Goal: Check status: Check status

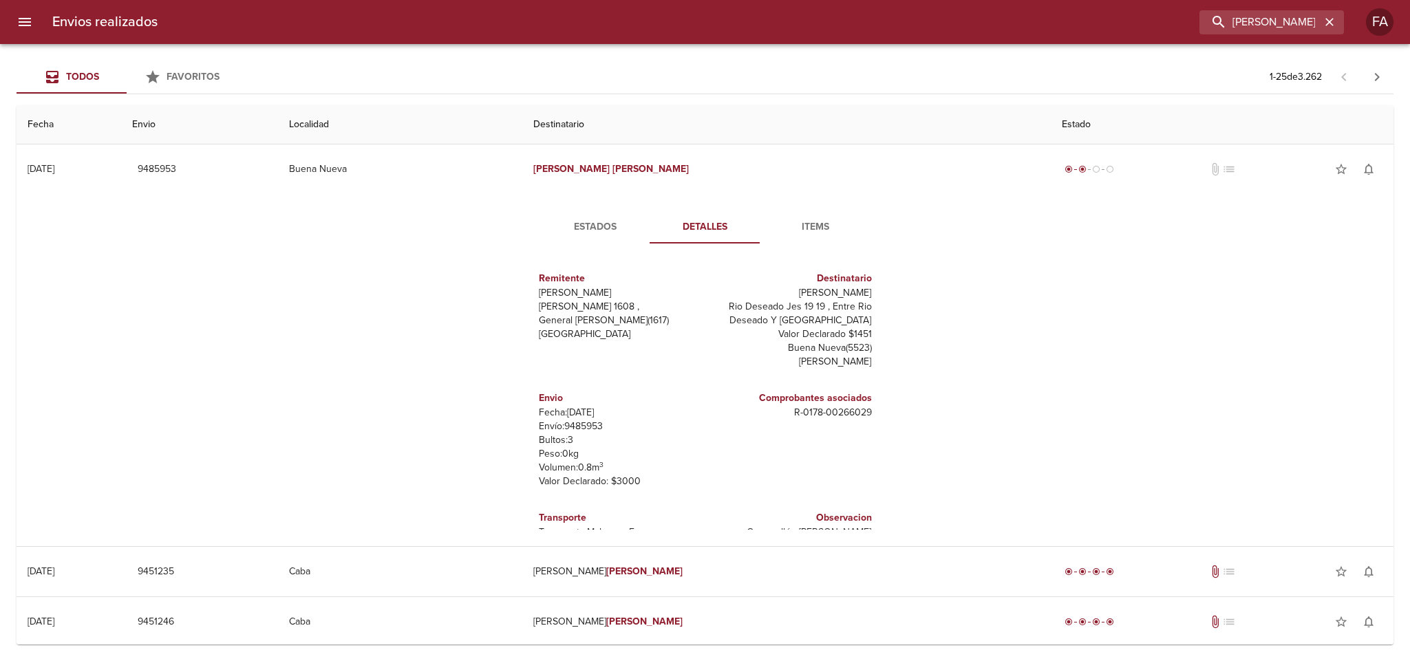
click at [835, 0] on div "Envios realizados [PERSON_NAME] FA Todos Favoritos 1 - 25 de 3.262 Fecha Envio …" at bounding box center [705, 0] width 1410 height 0
type input "VITTAR [PERSON_NAME] [PERSON_NAME]"
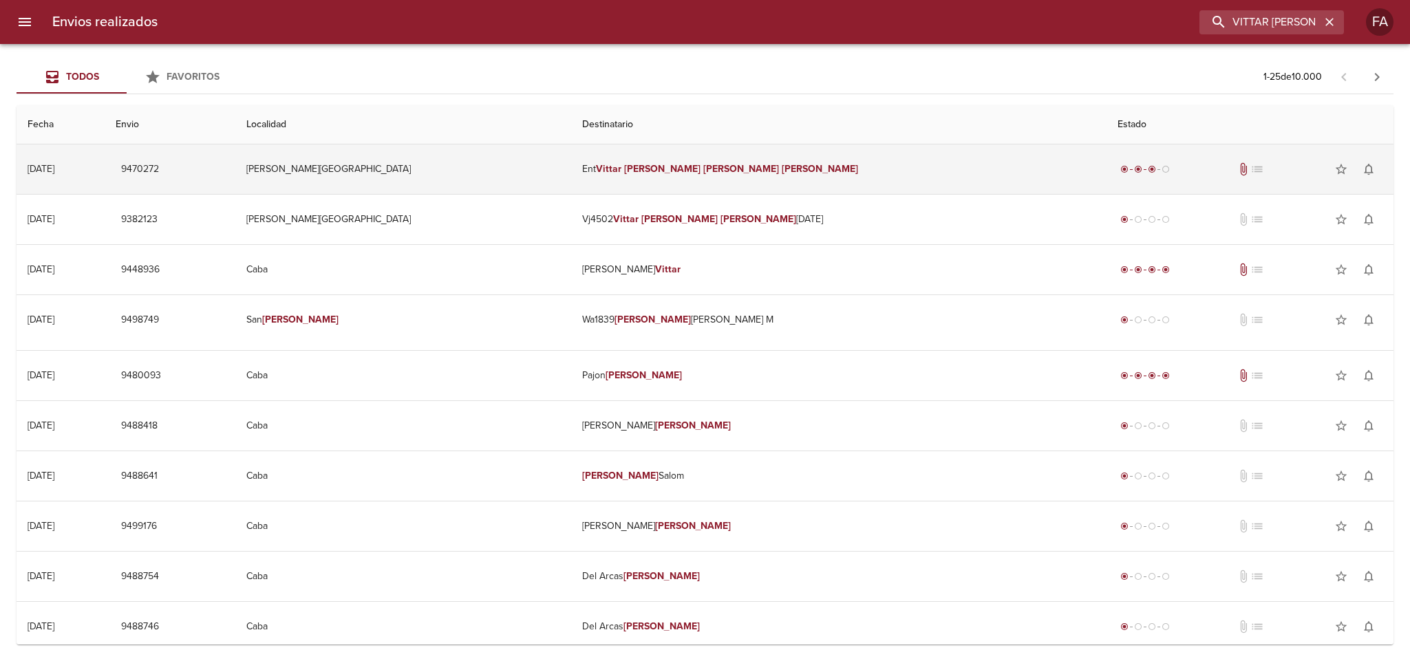
click at [571, 156] on td "[PERSON_NAME][GEOGRAPHIC_DATA]" at bounding box center [403, 169] width 336 height 50
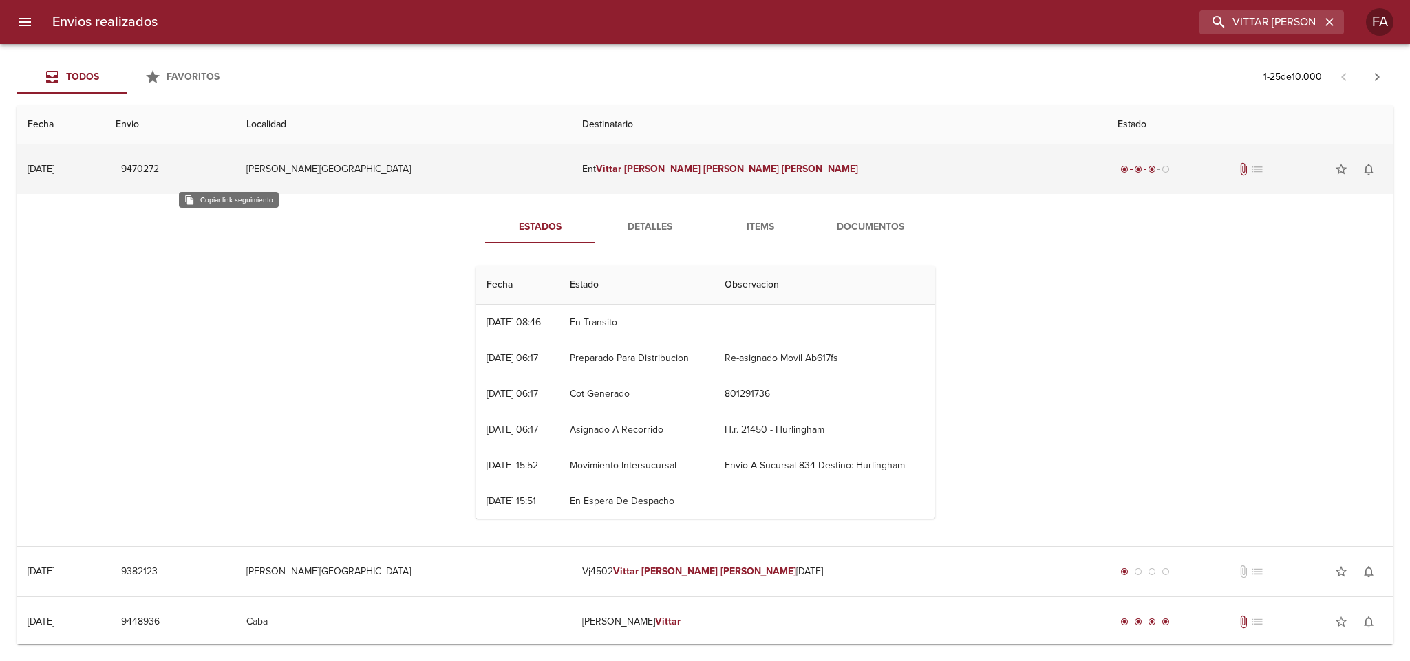
click at [159, 171] on span "9470272" at bounding box center [140, 169] width 38 height 17
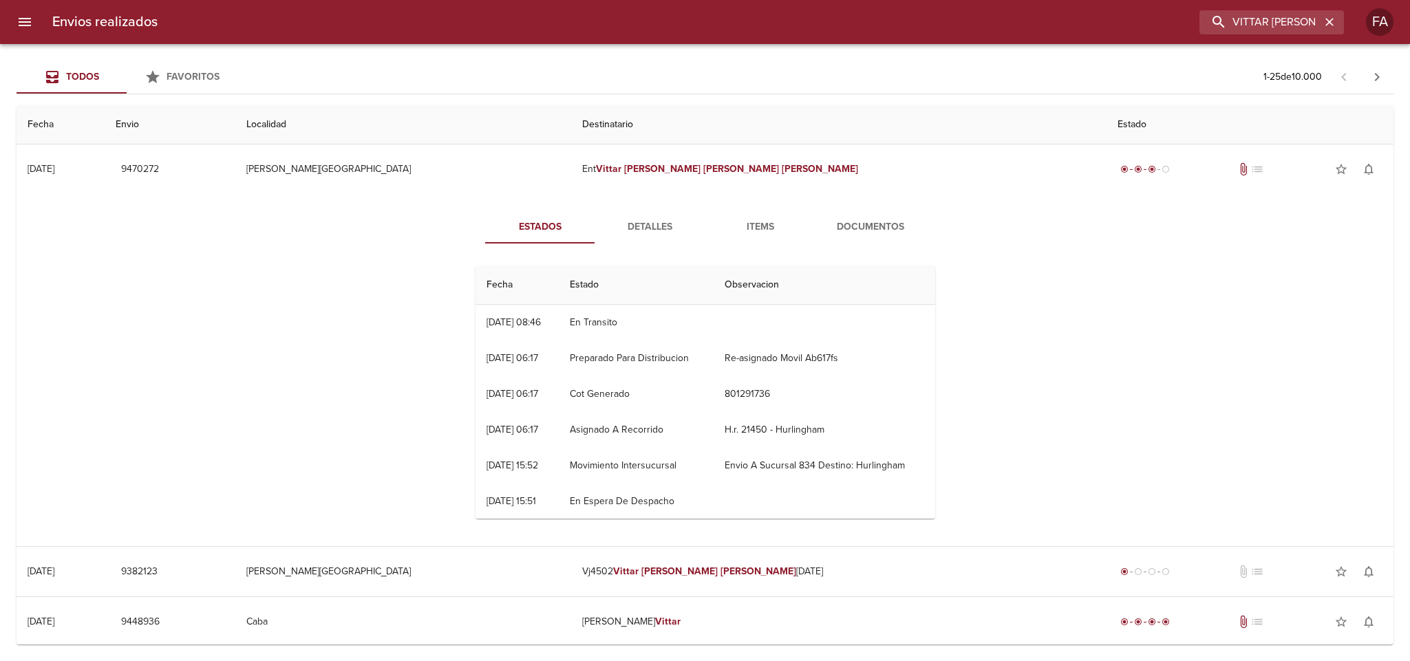
click at [651, 225] on span "Detalles" at bounding box center [650, 227] width 94 height 17
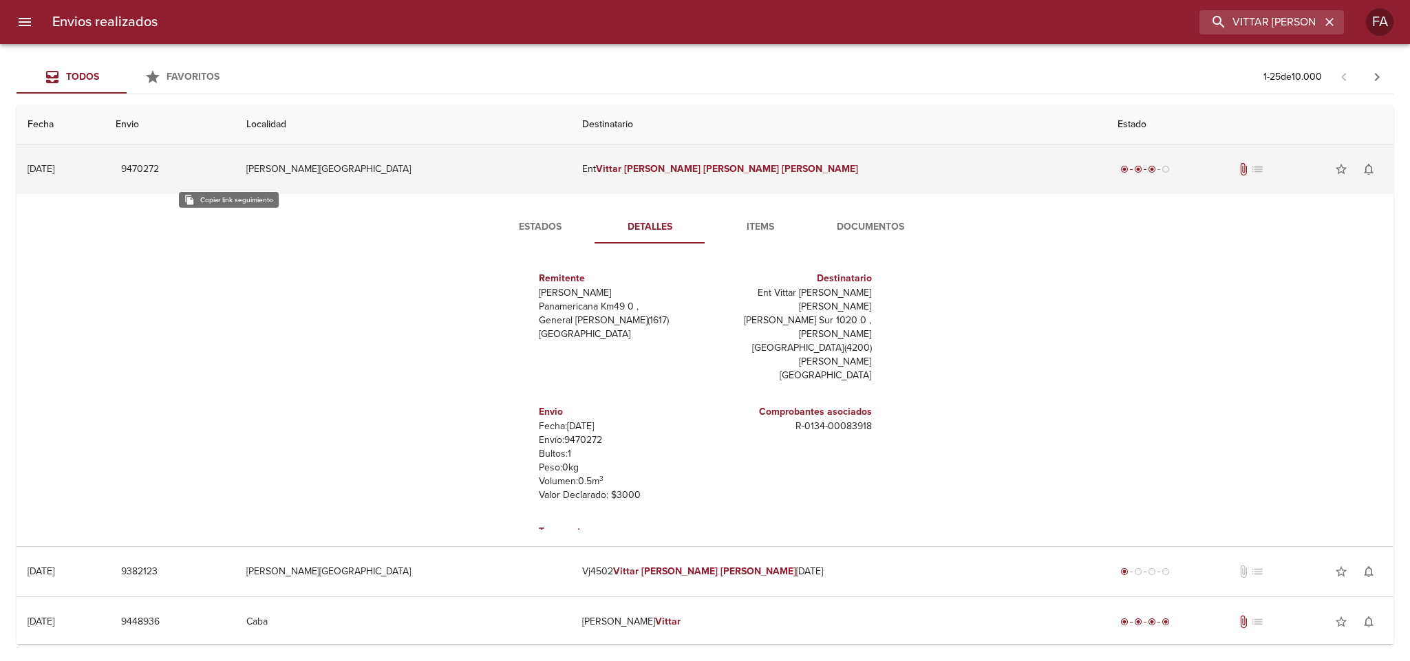
click at [159, 174] on span "9470272" at bounding box center [140, 169] width 38 height 17
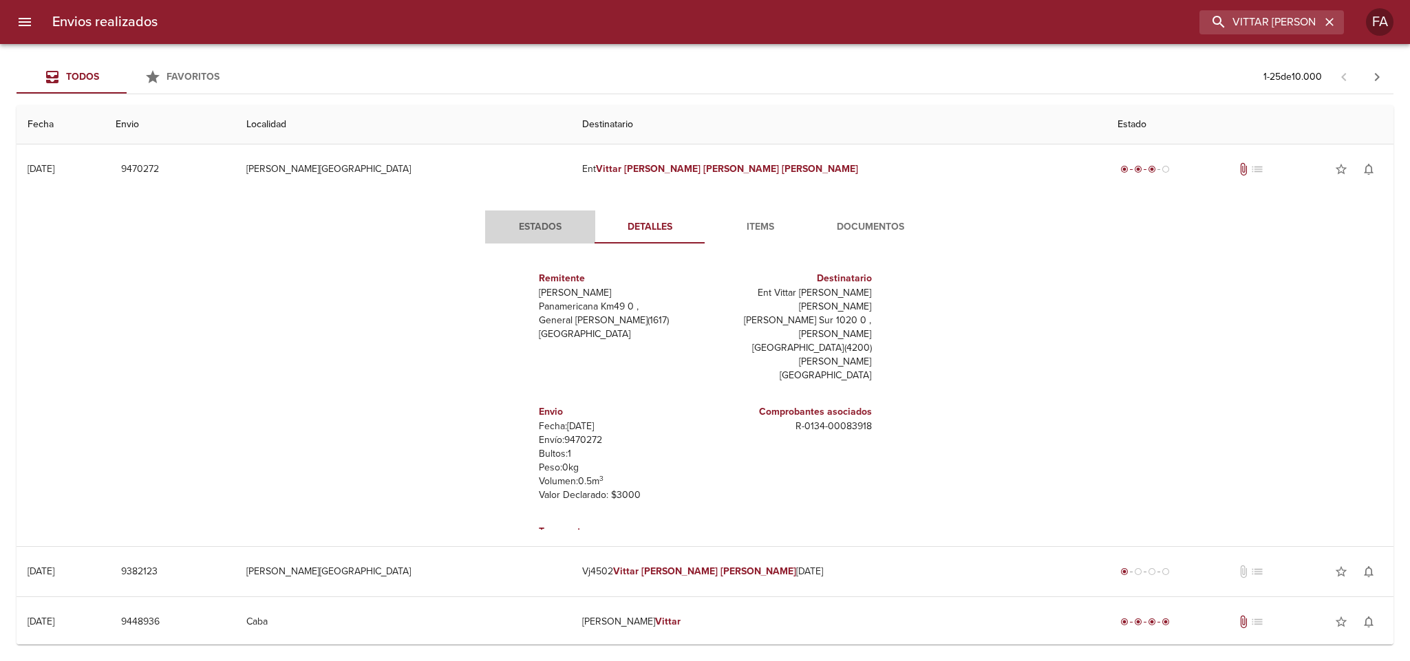
click at [537, 229] on span "Estados" at bounding box center [540, 227] width 94 height 17
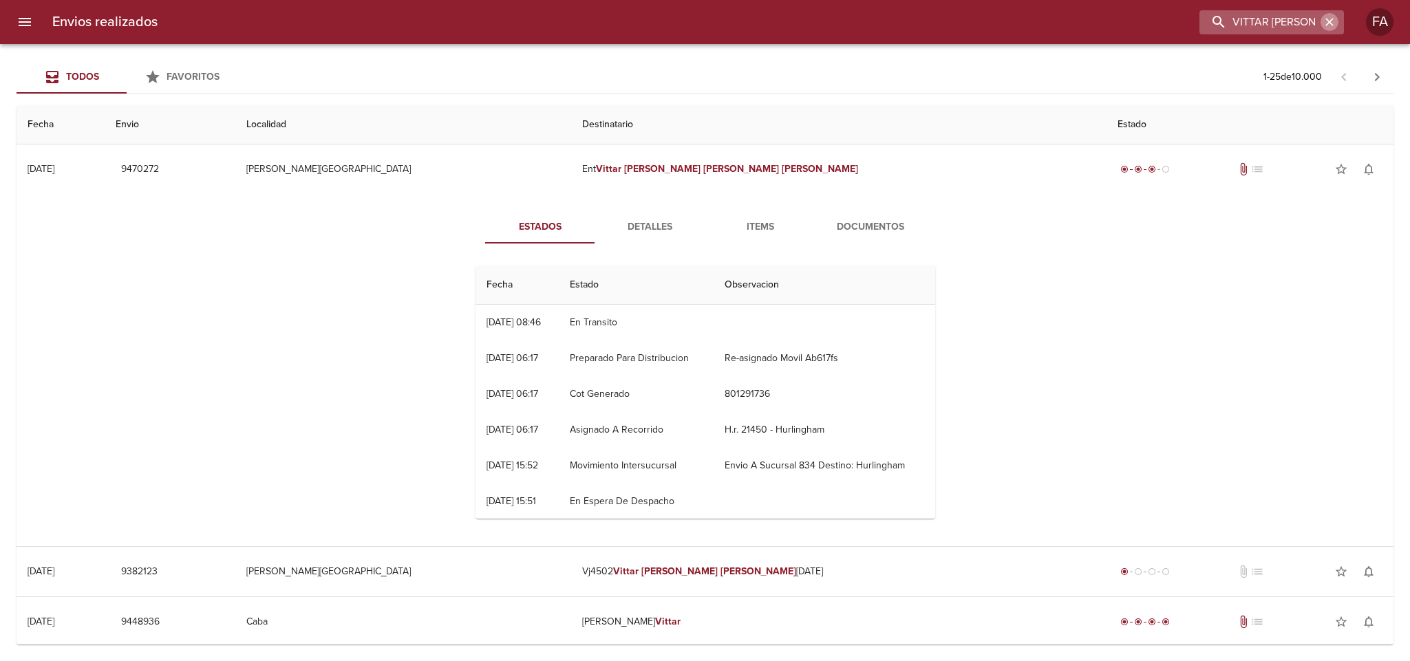
click at [1328, 23] on icon "button" at bounding box center [1329, 22] width 8 height 8
click at [1291, 23] on input "buscar" at bounding box center [1232, 22] width 176 height 24
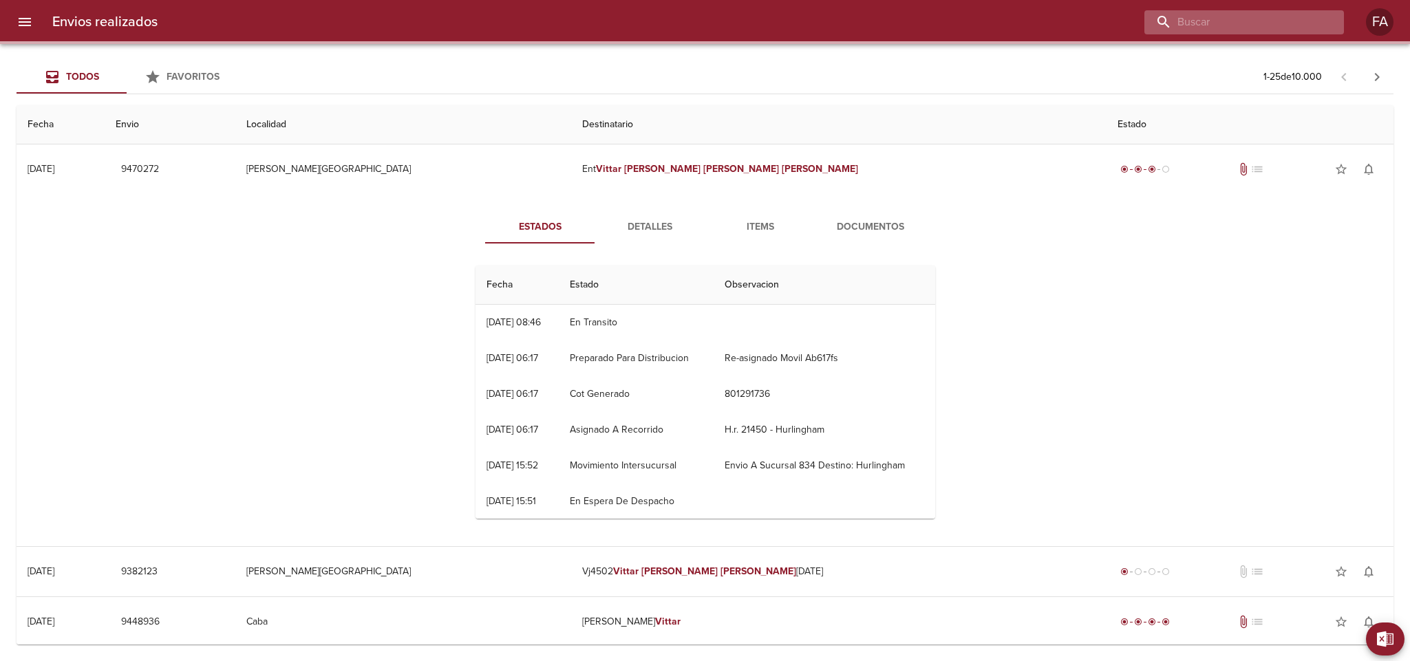
paste input "[PERSON_NAME] BP"
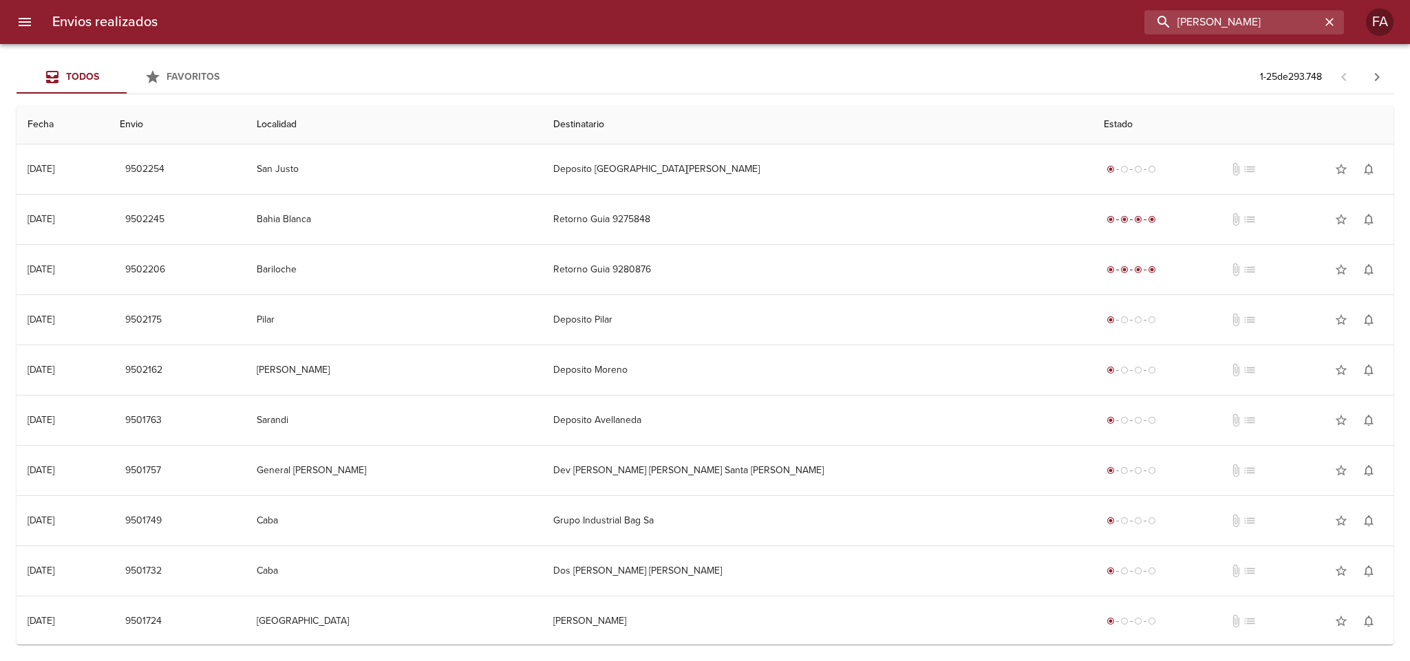
type input "[PERSON_NAME]"
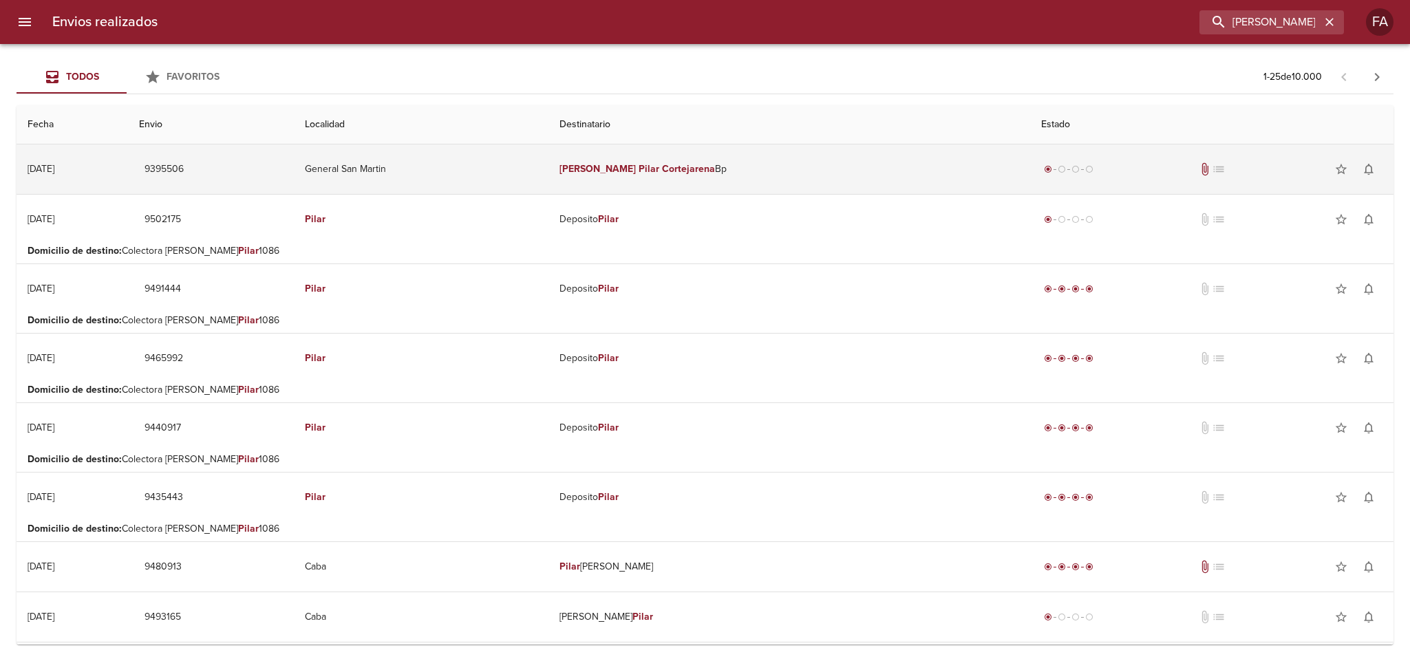
click at [872, 158] on td "[PERSON_NAME] Bp" at bounding box center [789, 169] width 482 height 50
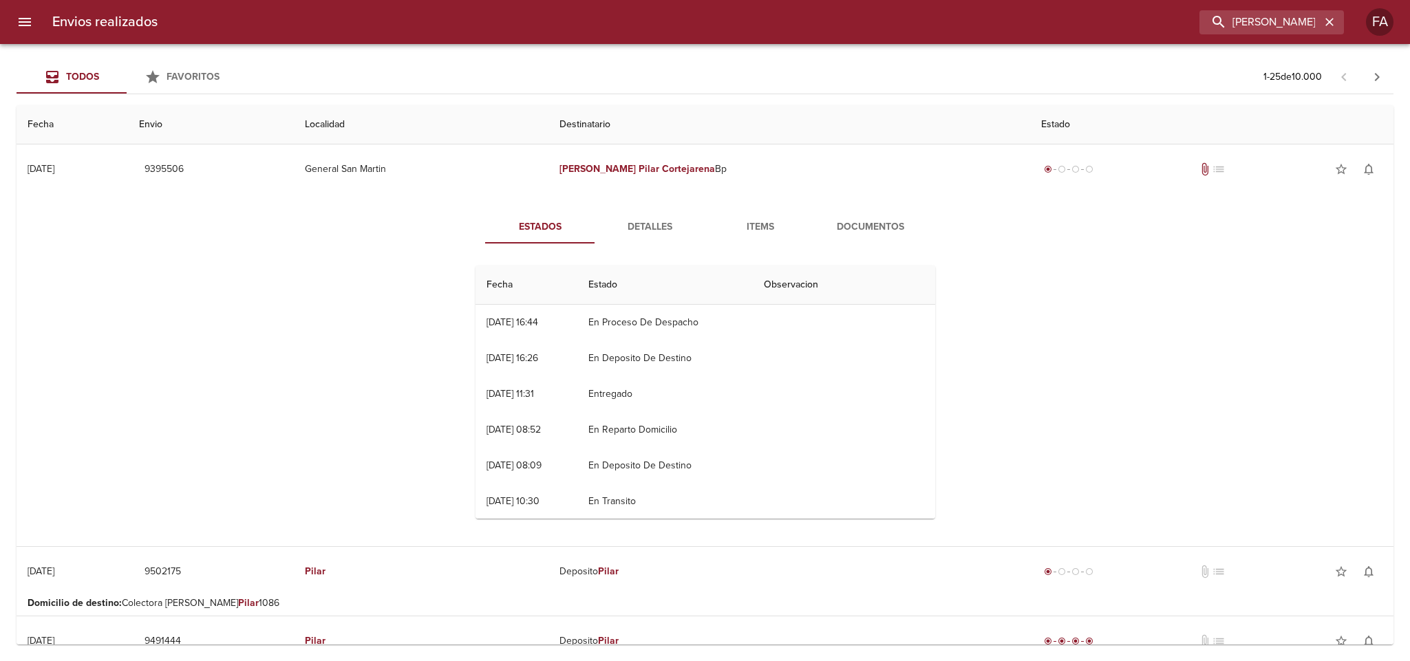
click at [652, 225] on span "Detalles" at bounding box center [650, 227] width 94 height 17
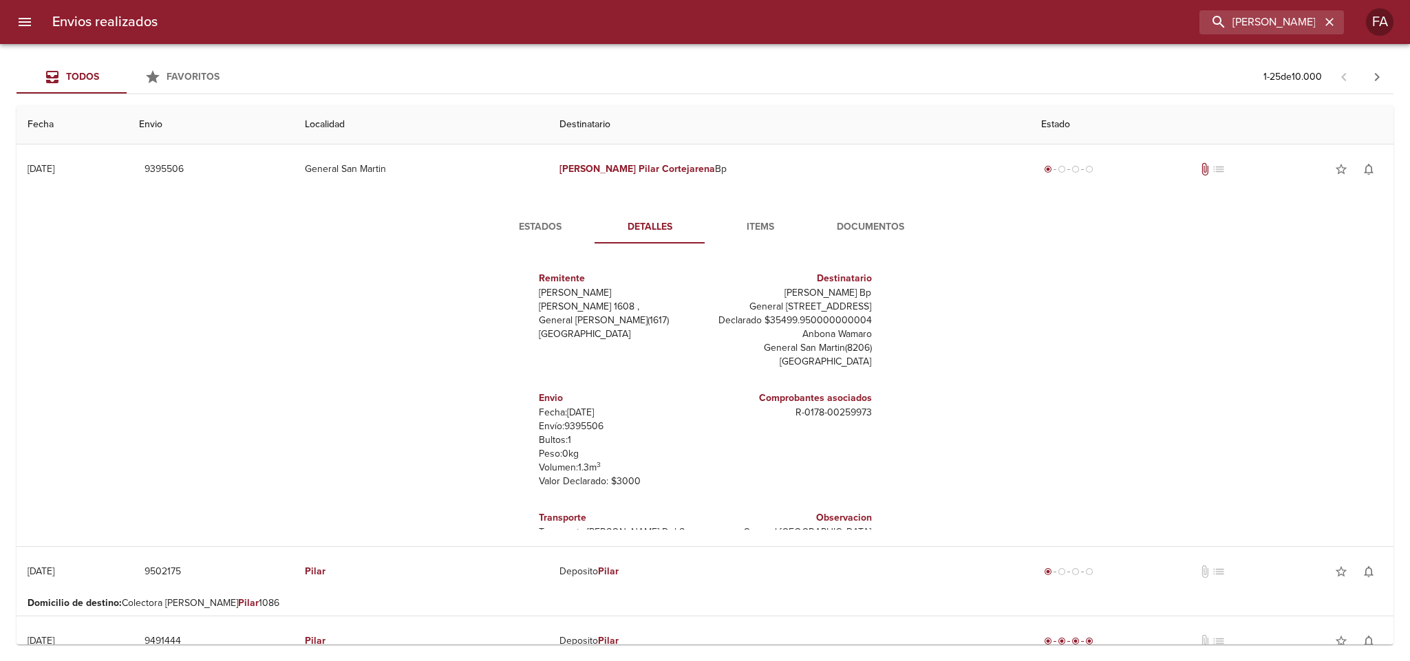
scroll to position [34, 0]
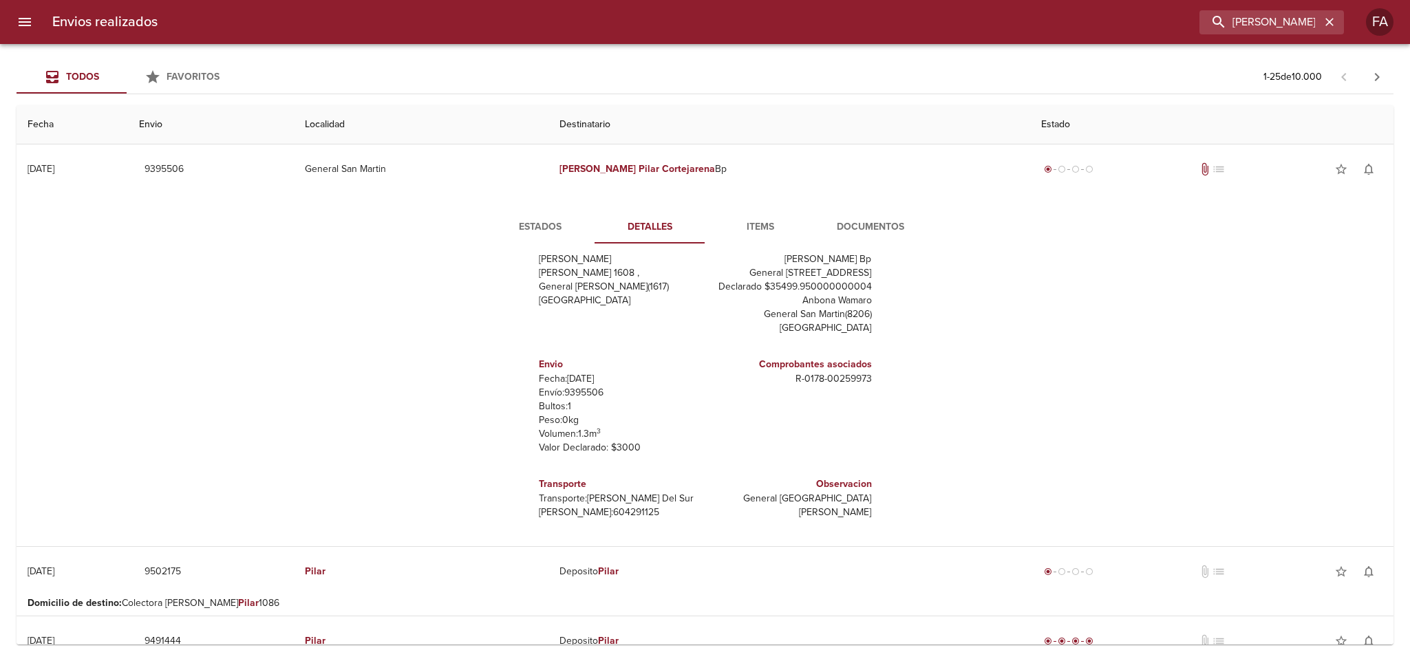
click at [572, 386] on p "Envío: 9395506" at bounding box center [619, 393] width 161 height 14
copy p "9395506"
click at [542, 221] on span "Estados" at bounding box center [540, 227] width 94 height 17
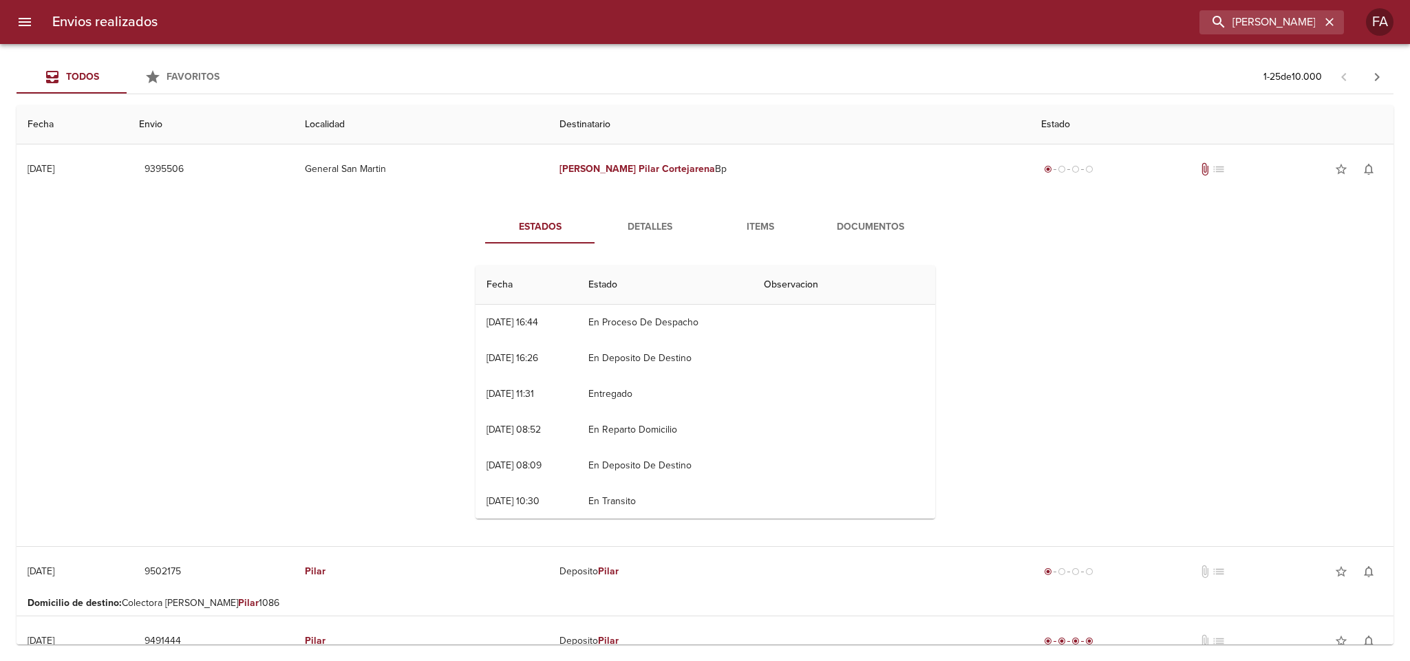
click at [636, 235] on span "Detalles" at bounding box center [650, 227] width 94 height 17
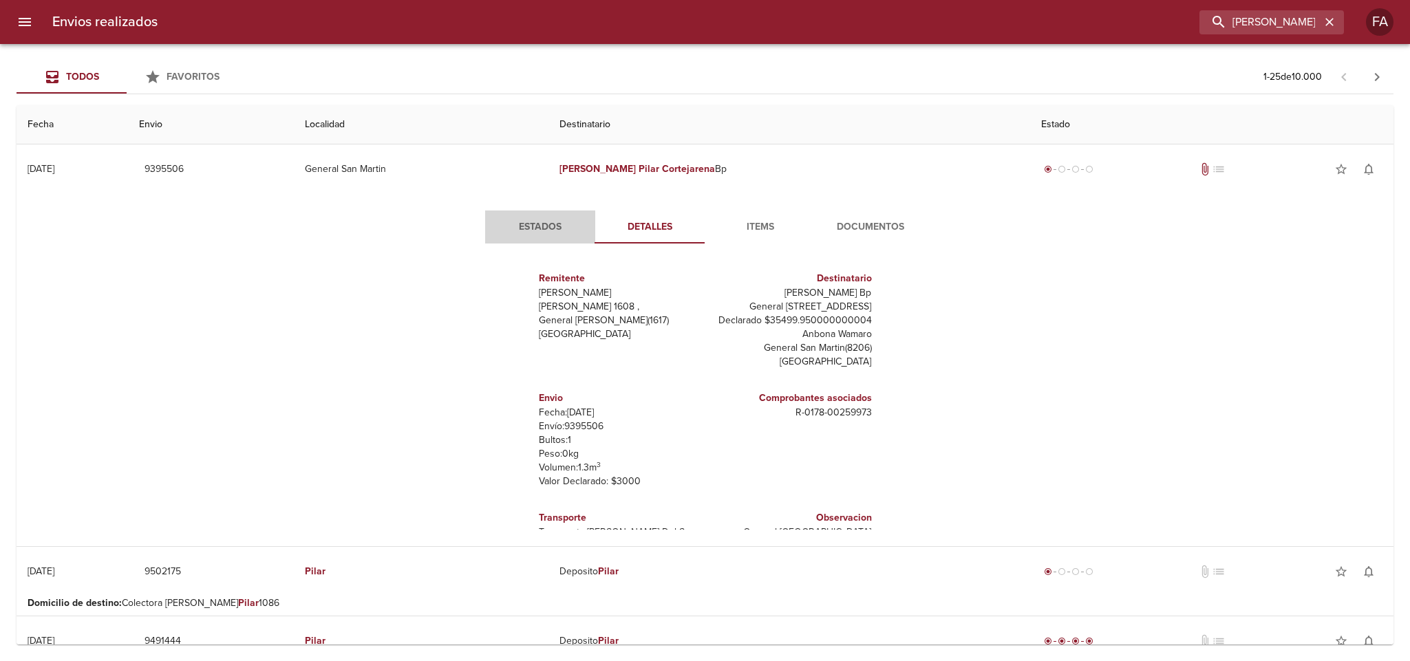
click at [546, 217] on button "Estados" at bounding box center [540, 227] width 110 height 33
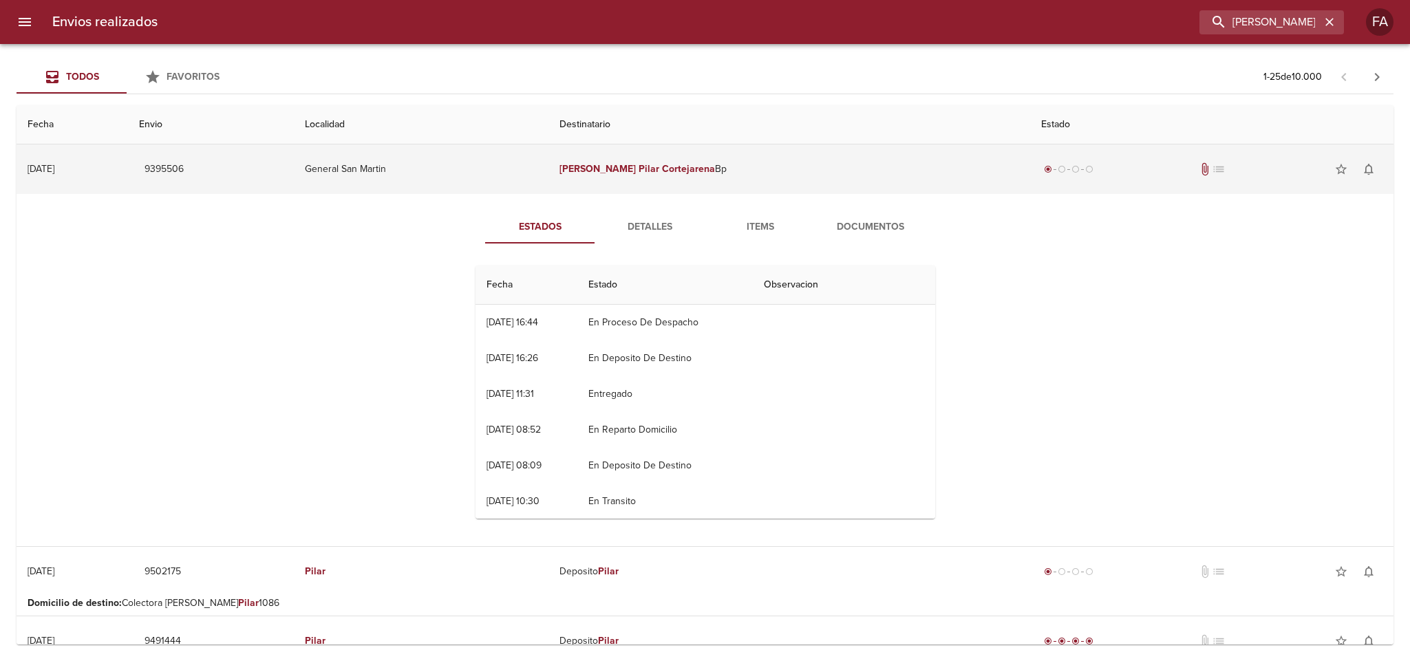
click at [266, 166] on td "9395506" at bounding box center [211, 169] width 166 height 50
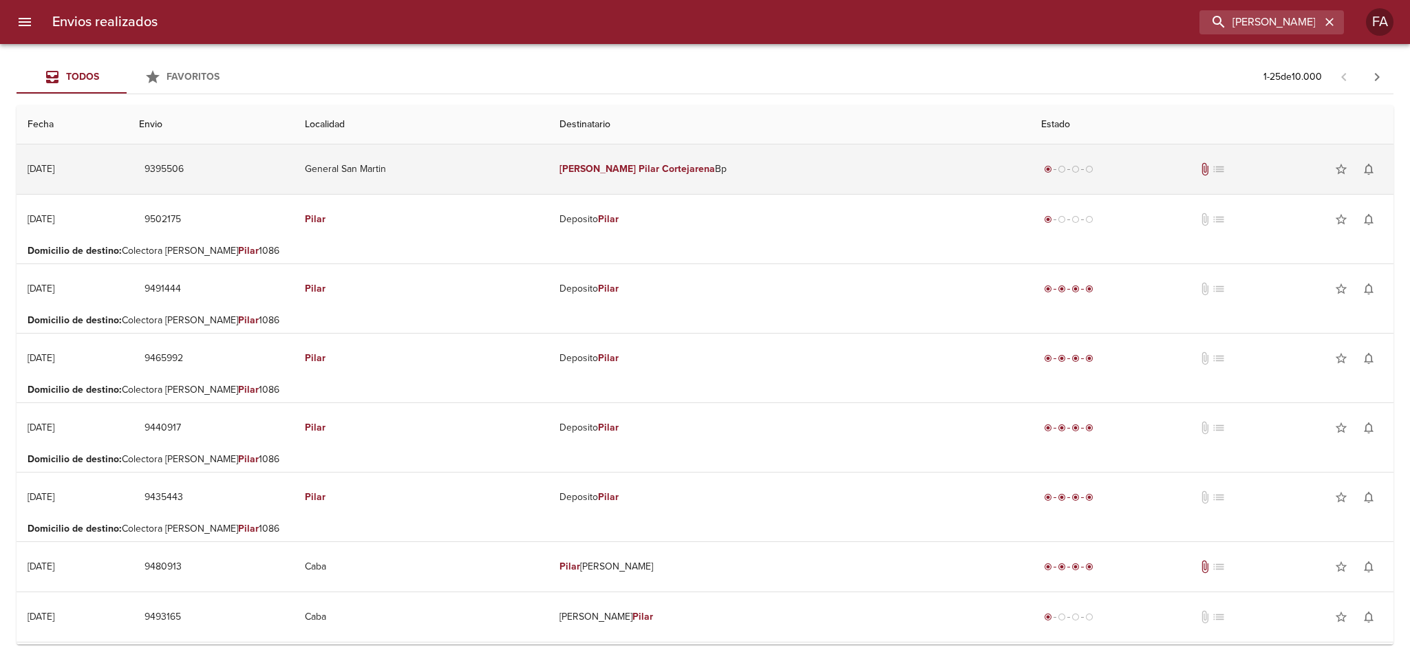
click at [184, 168] on span "9395506" at bounding box center [163, 169] width 39 height 17
click at [294, 169] on td "9395506" at bounding box center [211, 169] width 166 height 50
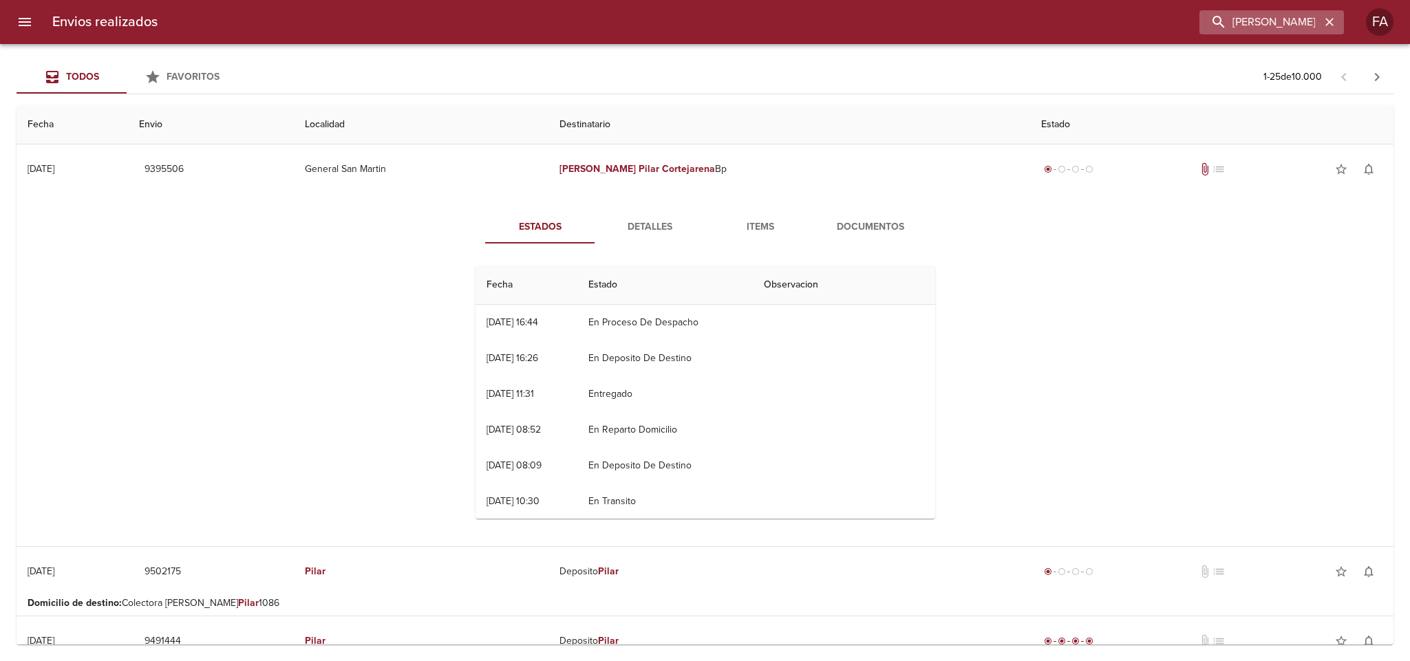
click at [1327, 23] on icon "button" at bounding box center [1330, 22] width 14 height 14
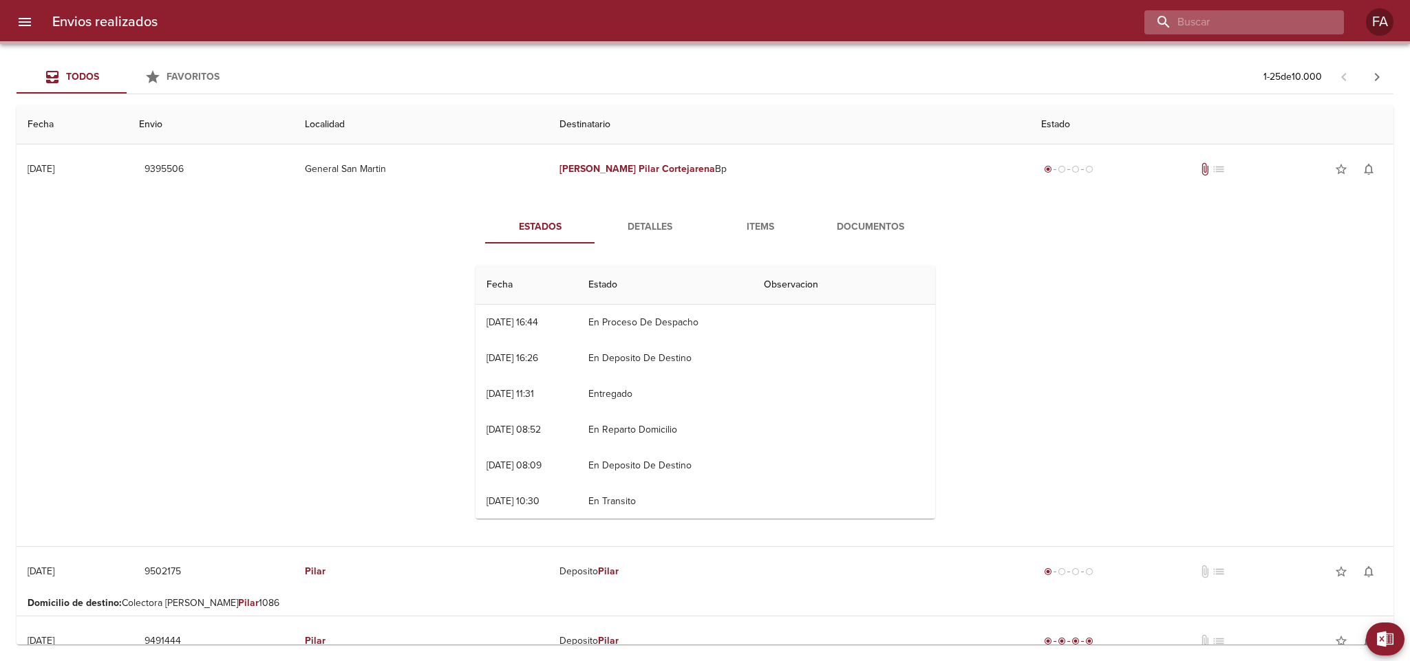
click at [1303, 21] on input "buscar" at bounding box center [1232, 22] width 176 height 24
paste input "[PERSON_NAME]"
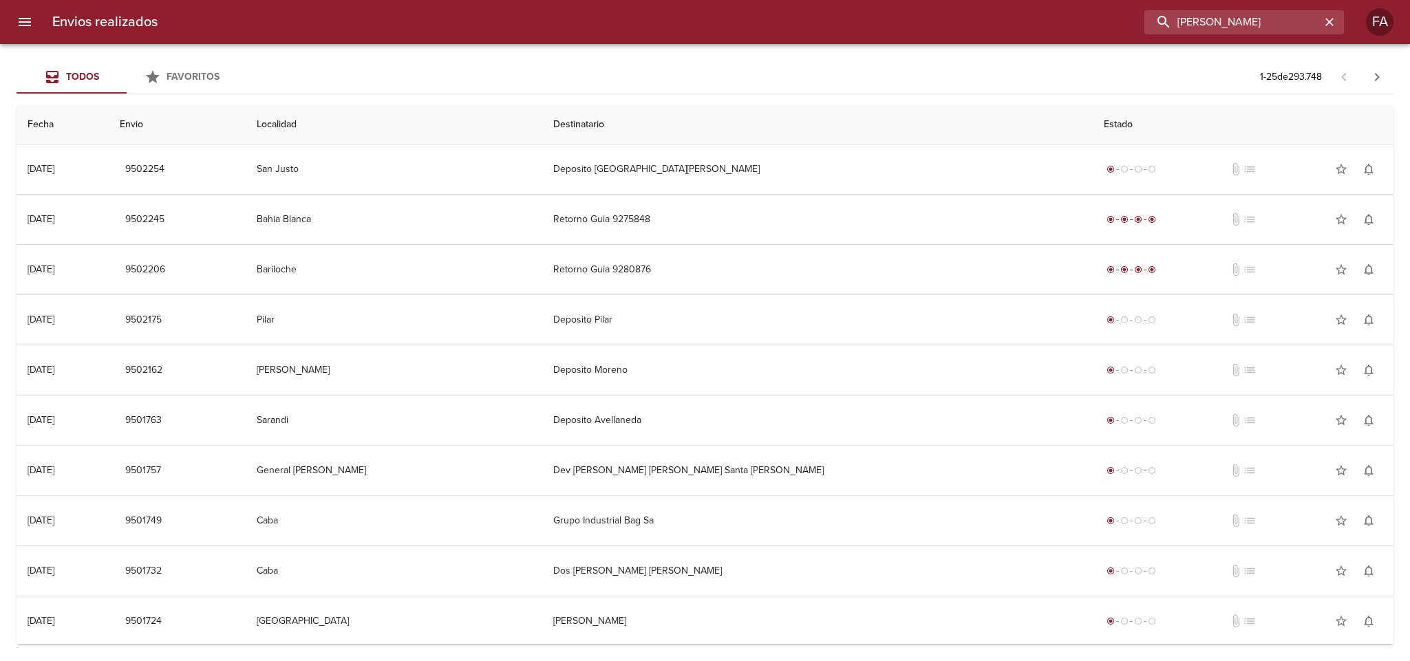
type input "[PERSON_NAME]"
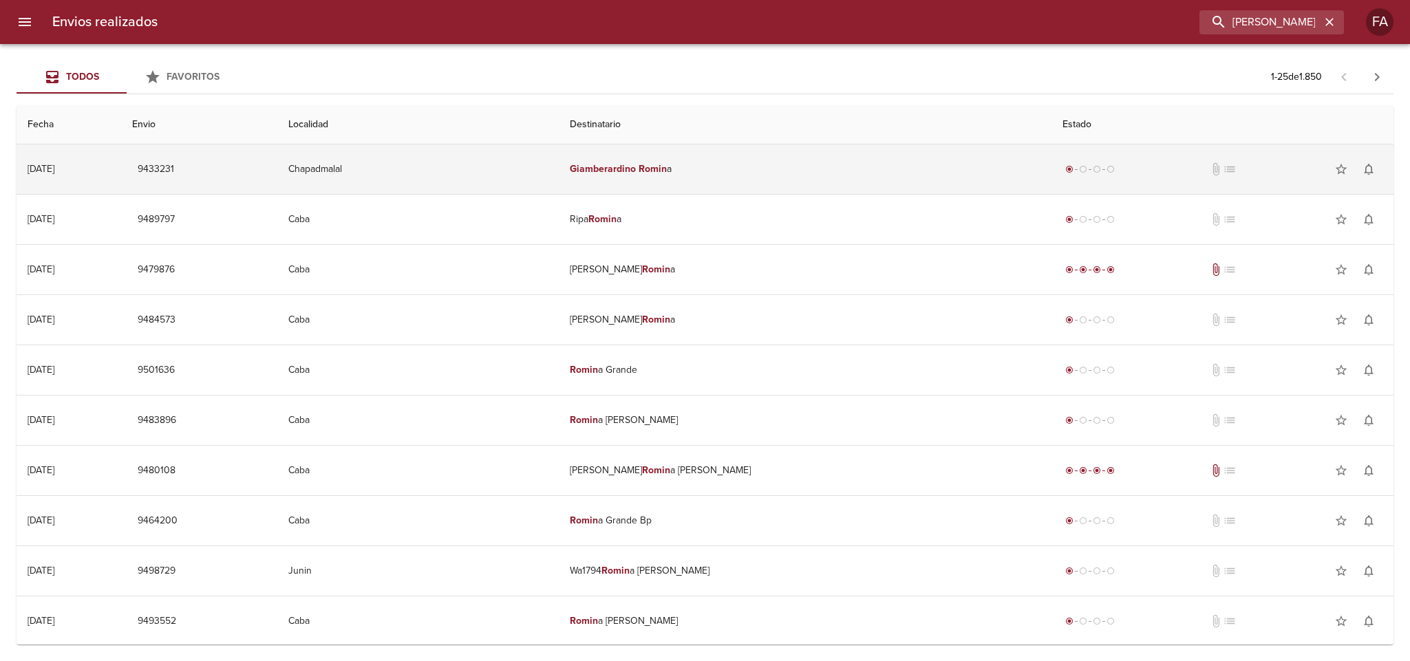
click at [772, 159] on td "[PERSON_NAME] a" at bounding box center [805, 169] width 493 height 50
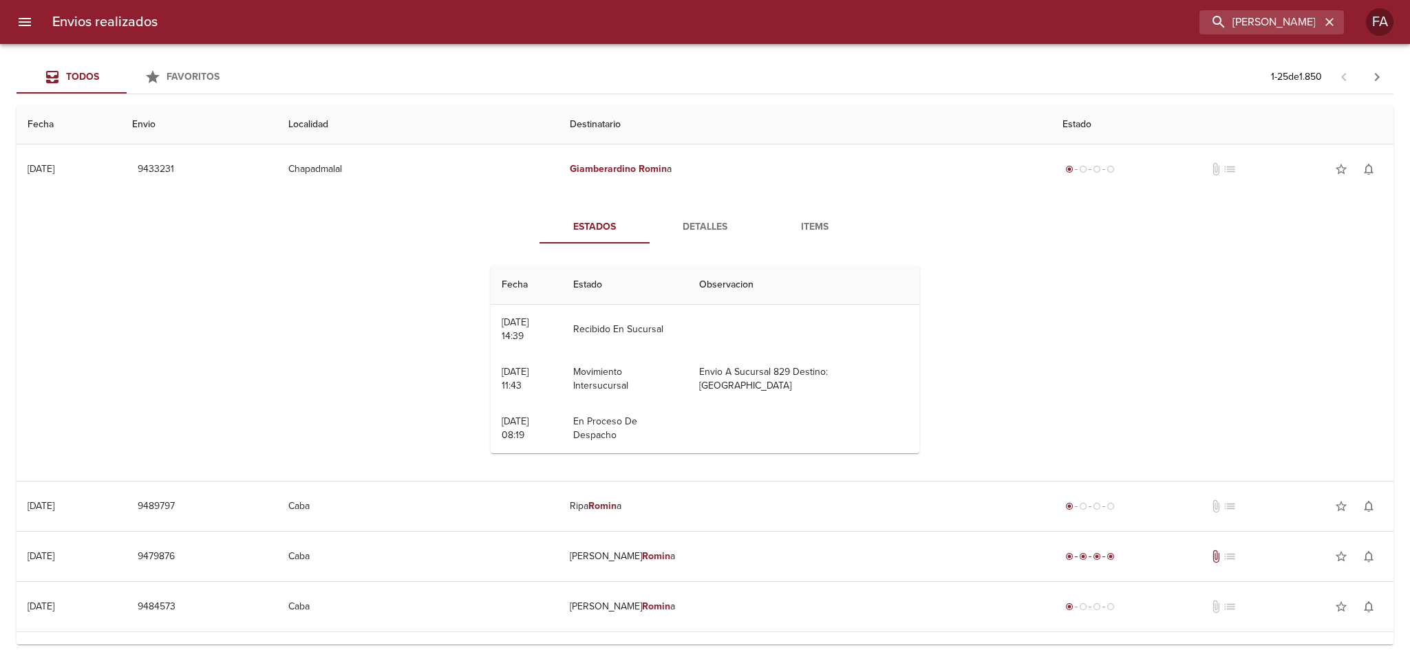
click at [670, 217] on button "Detalles" at bounding box center [705, 227] width 110 height 33
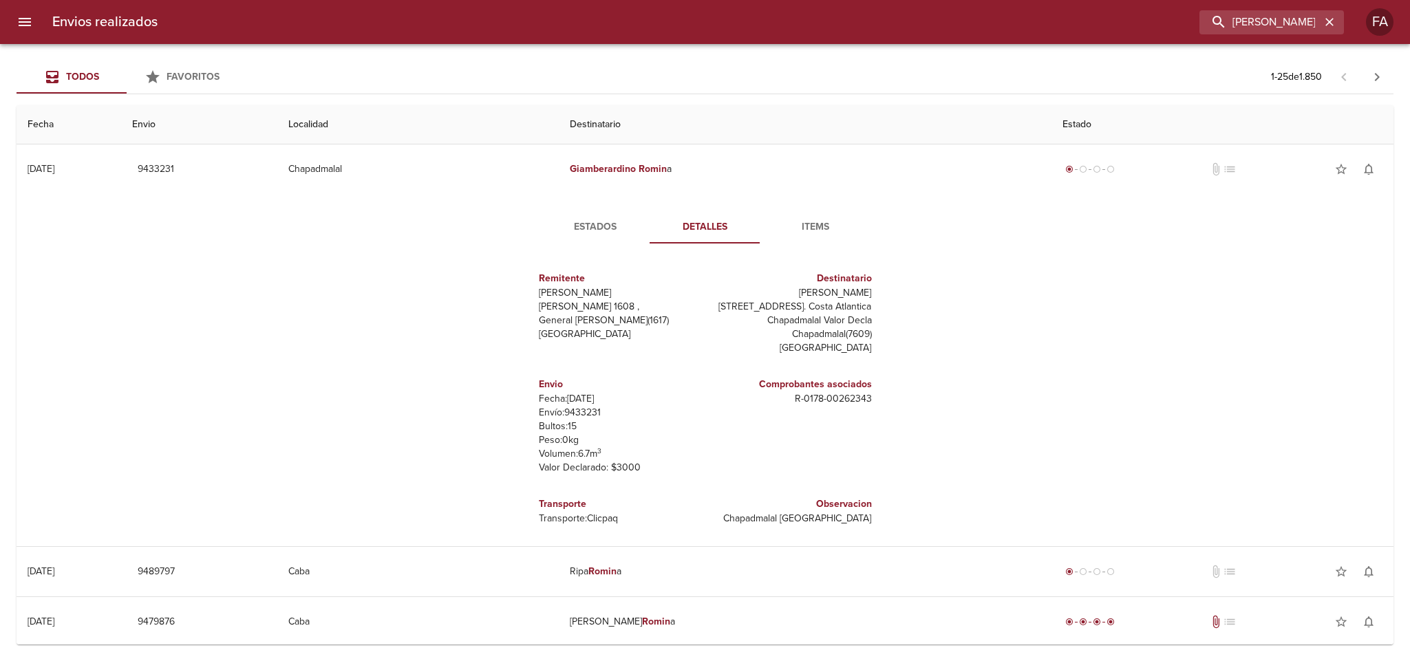
click at [575, 420] on p "Envío: 9433231" at bounding box center [619, 413] width 161 height 14
copy p "9433231"
drag, startPoint x: 1325, startPoint y: 31, endPoint x: 1300, endPoint y: 27, distance: 25.1
click at [1322, 31] on div "[PERSON_NAME]" at bounding box center [1271, 22] width 144 height 24
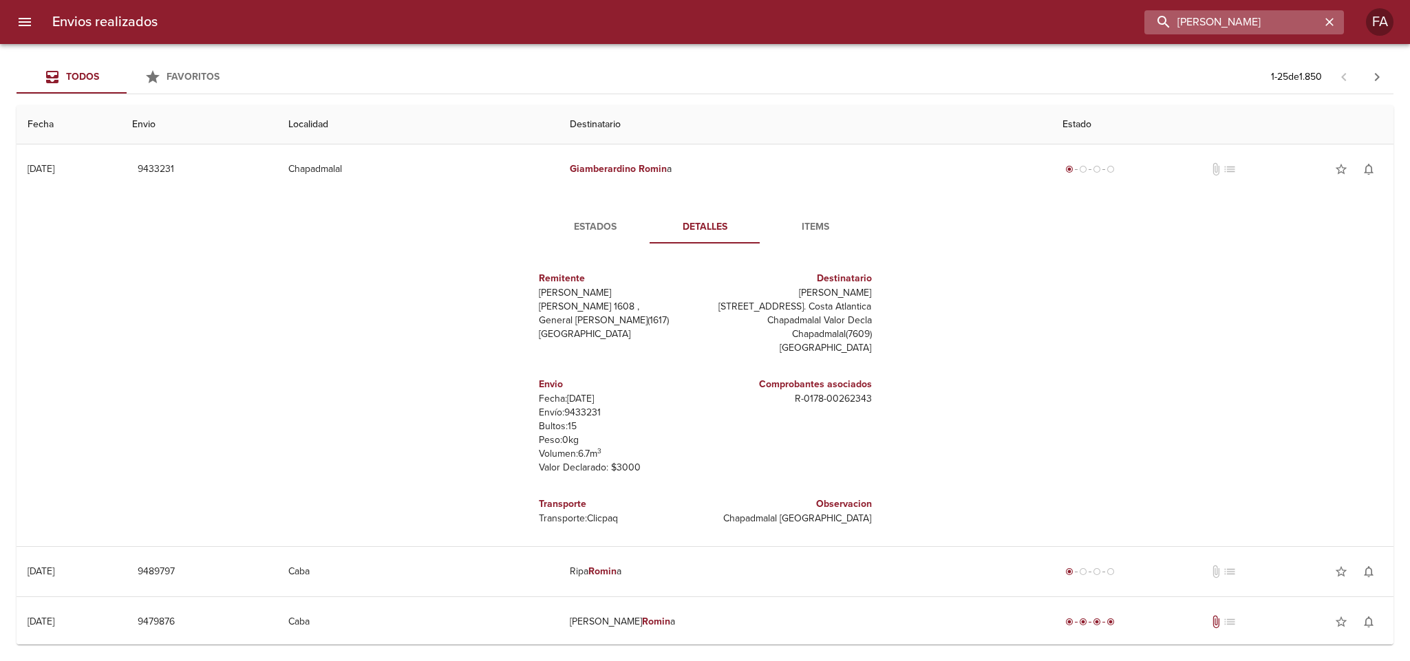
click at [1298, 27] on input "[PERSON_NAME]" at bounding box center [1232, 22] width 176 height 24
click at [1323, 19] on icon "button" at bounding box center [1330, 22] width 14 height 14
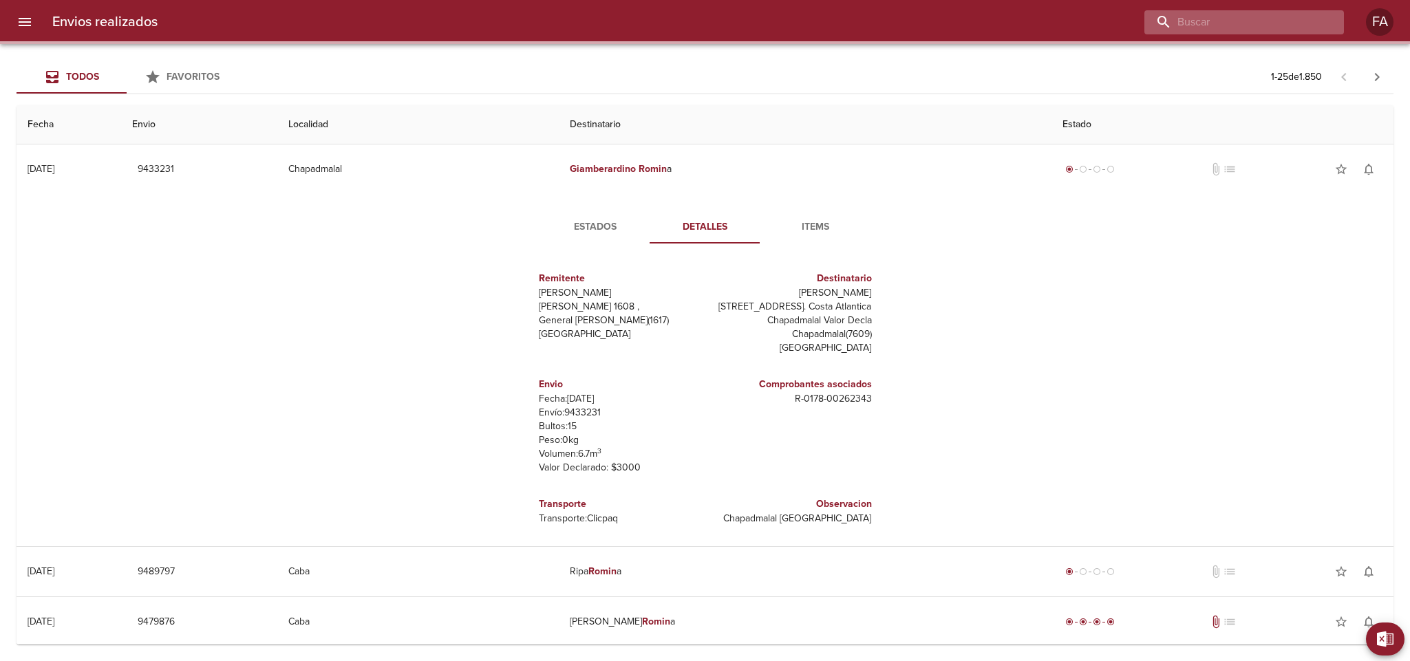
click at [1260, 27] on input "buscar" at bounding box center [1232, 22] width 176 height 24
paste input "[PERSON_NAME]"
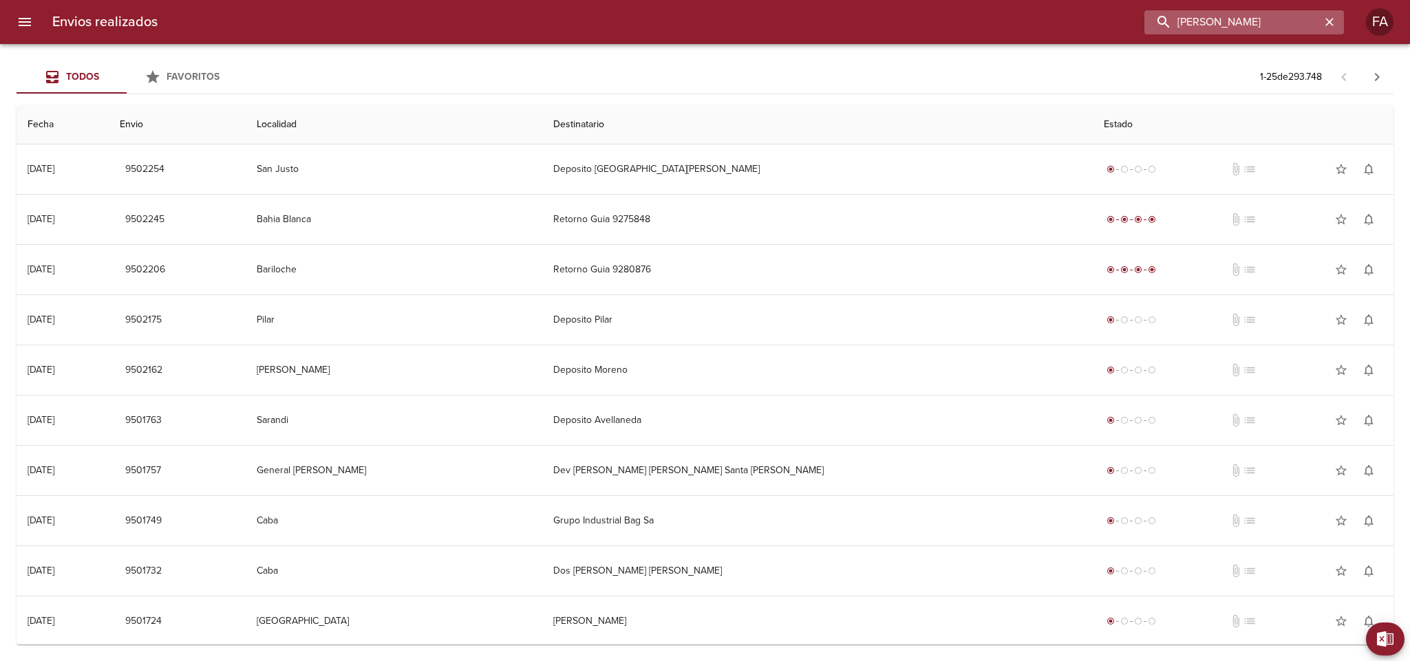
type input "[PERSON_NAME]"
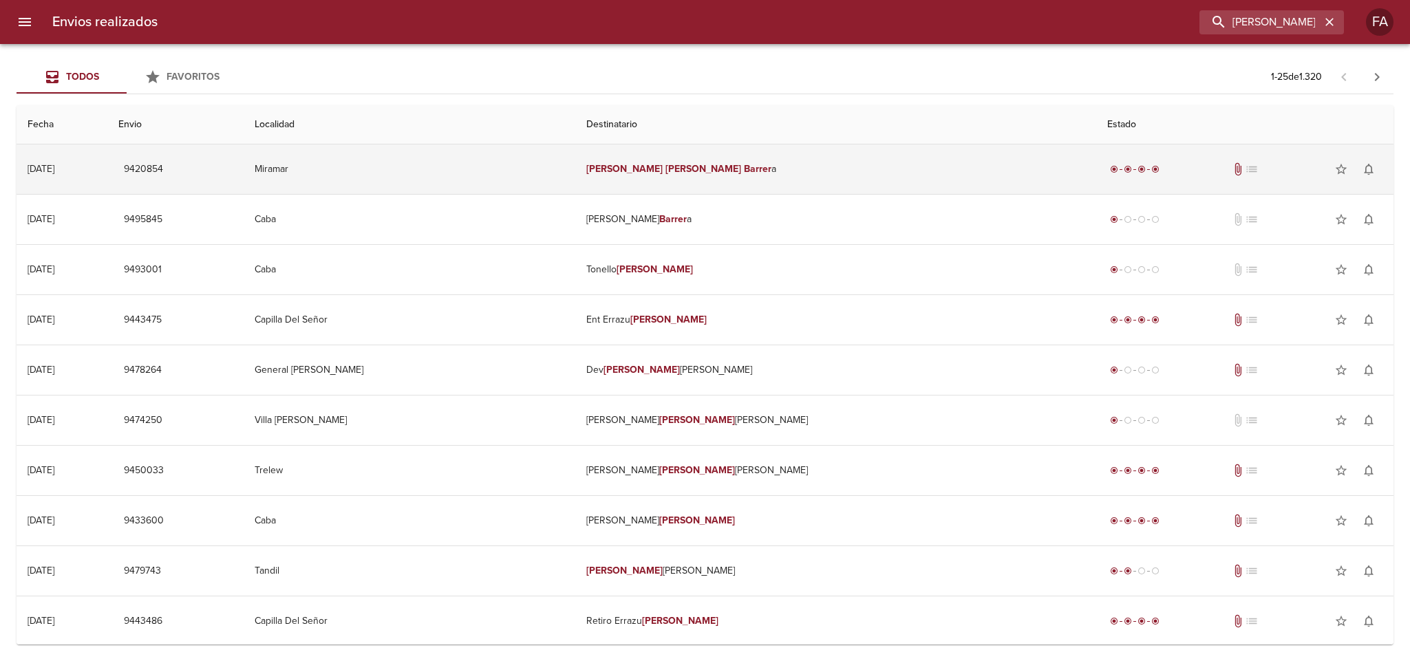
click at [872, 153] on td "[PERSON_NAME] a" at bounding box center [835, 169] width 521 height 50
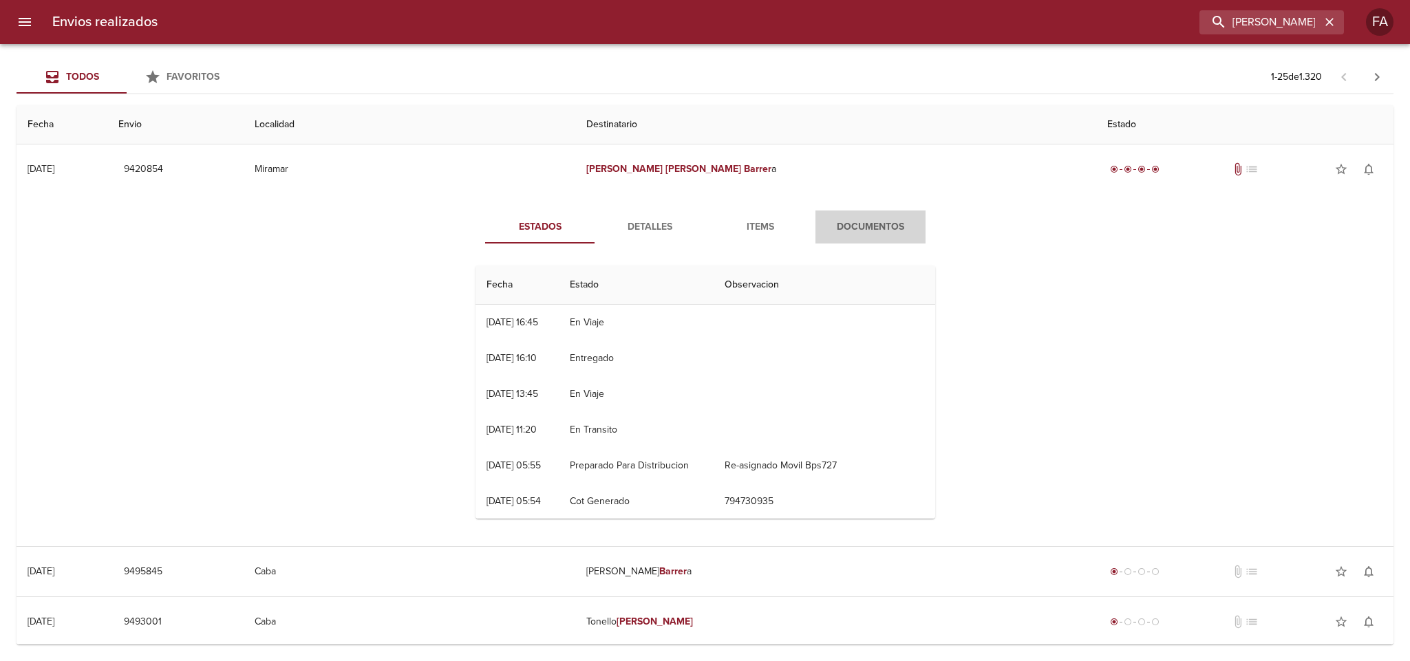
click at [826, 226] on span "Documentos" at bounding box center [871, 227] width 94 height 17
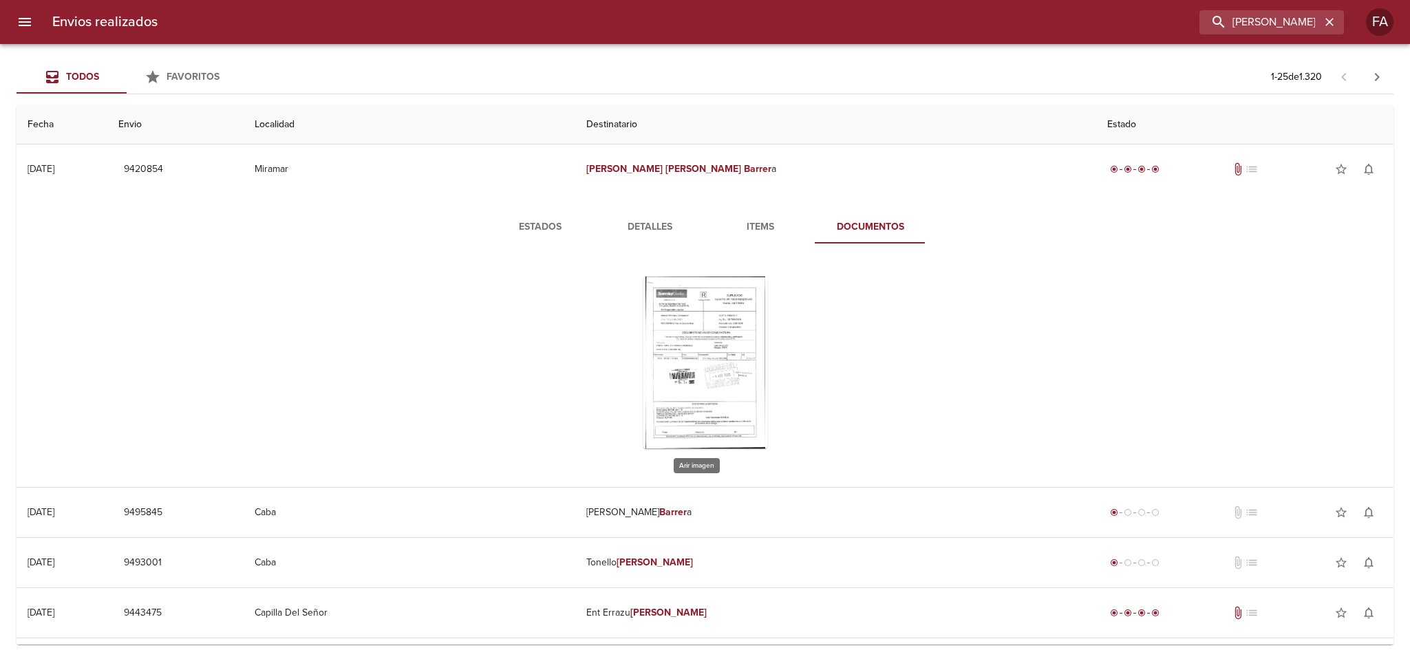
click at [713, 288] on div "Tabla de envíos del cliente" at bounding box center [705, 363] width 124 height 172
click at [509, 223] on span "Estados" at bounding box center [540, 227] width 94 height 17
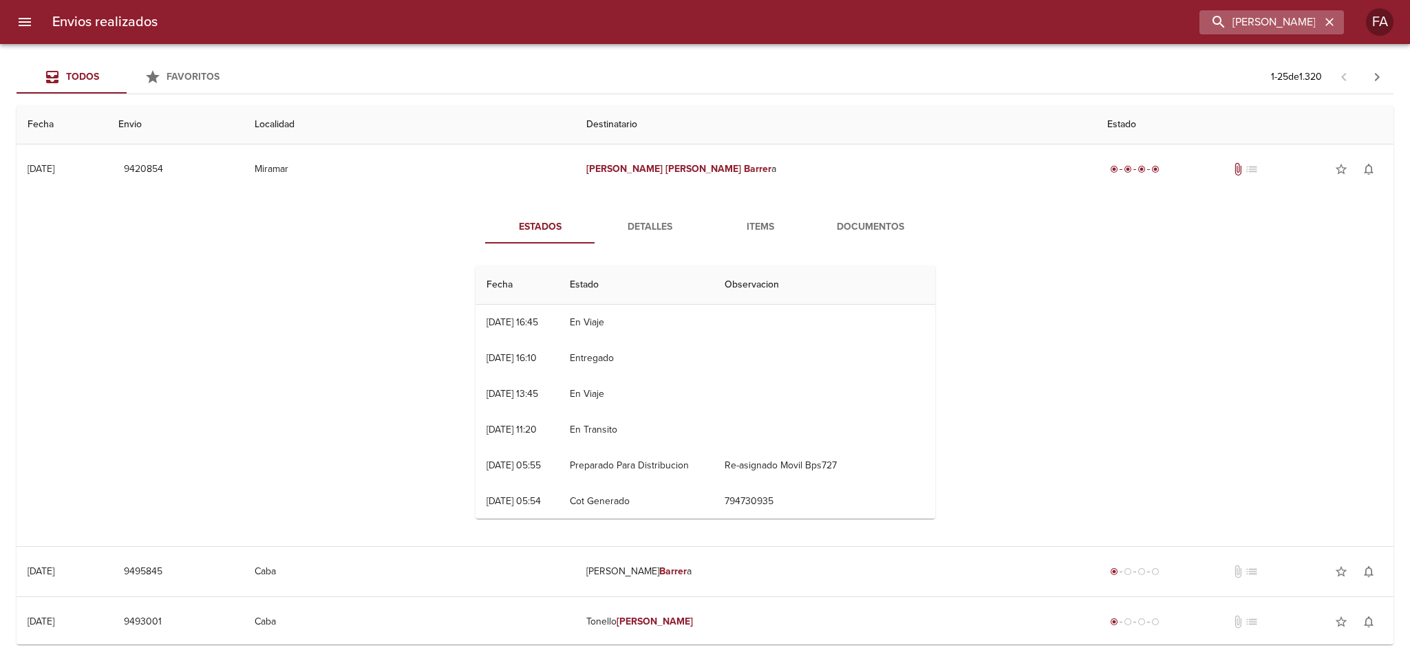
click at [1330, 19] on icon "button" at bounding box center [1330, 22] width 14 height 14
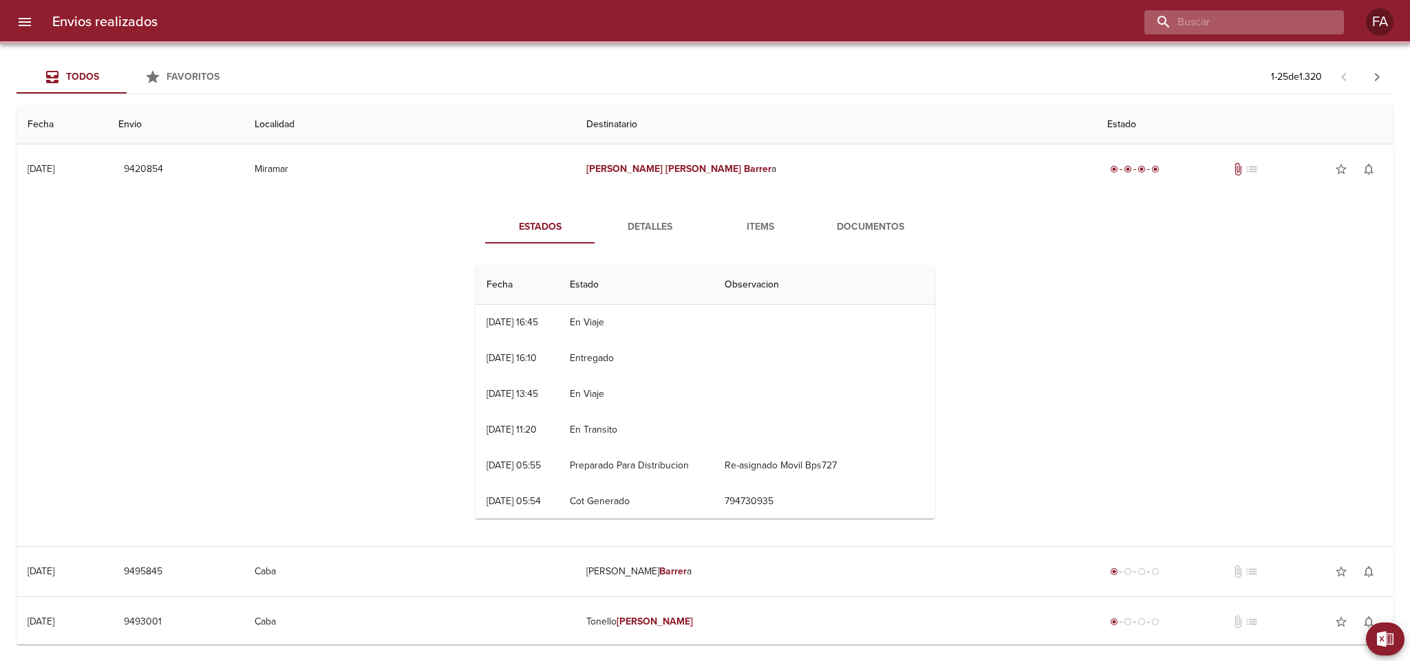
click at [1311, 19] on input "buscar" at bounding box center [1232, 22] width 176 height 24
paste input "[PERSON_NAME]"
type input "[PERSON_NAME]"
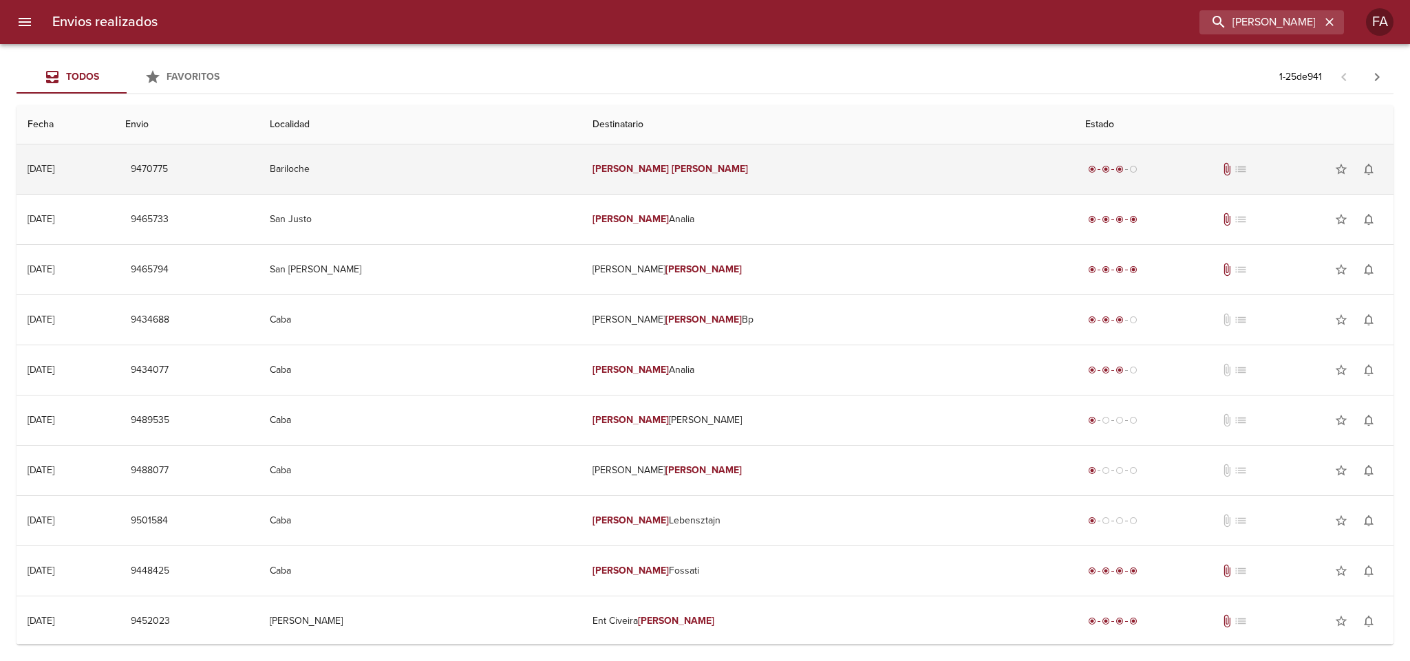
click at [533, 166] on td "Bariloche" at bounding box center [420, 169] width 323 height 50
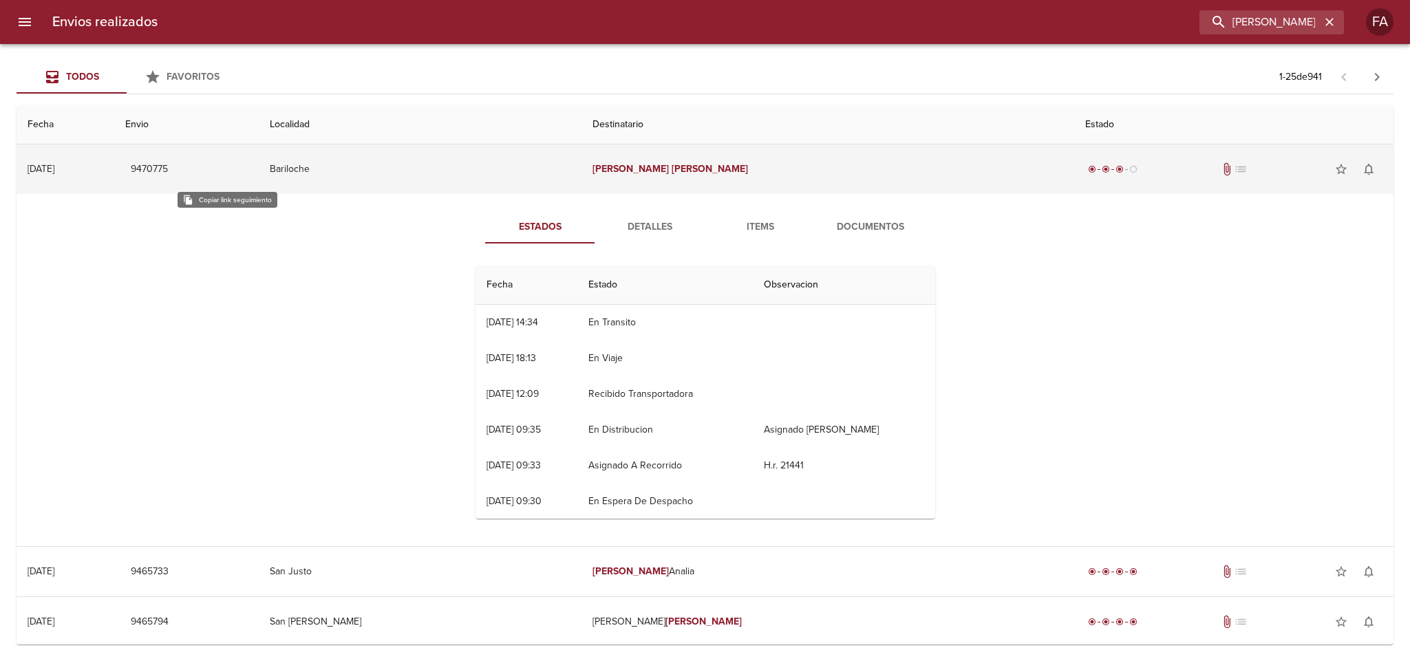
click at [173, 158] on button "9470775" at bounding box center [149, 169] width 48 height 25
